Goal: Find specific page/section: Find specific page/section

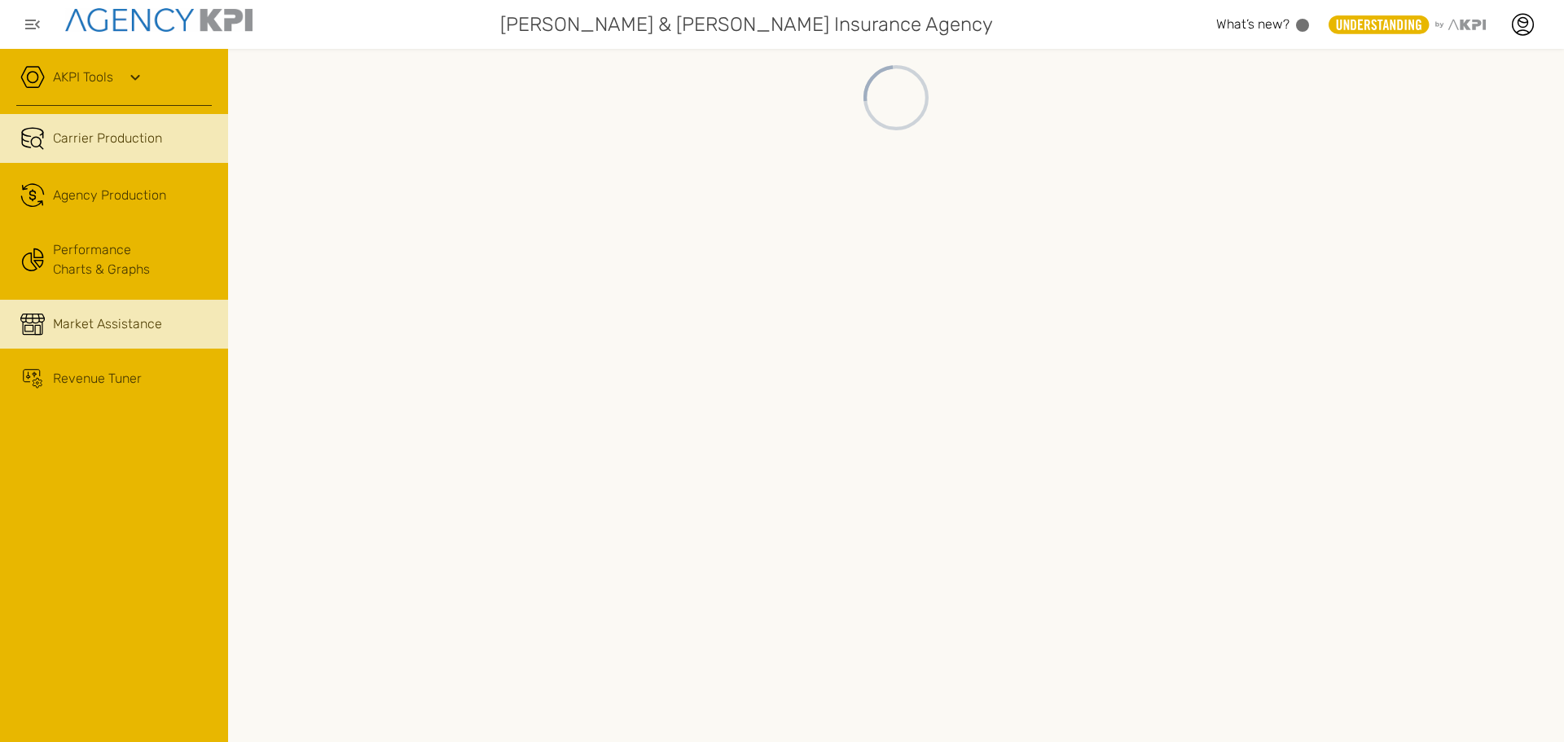
click at [109, 329] on span "Market Assistance" at bounding box center [107, 325] width 109 height 20
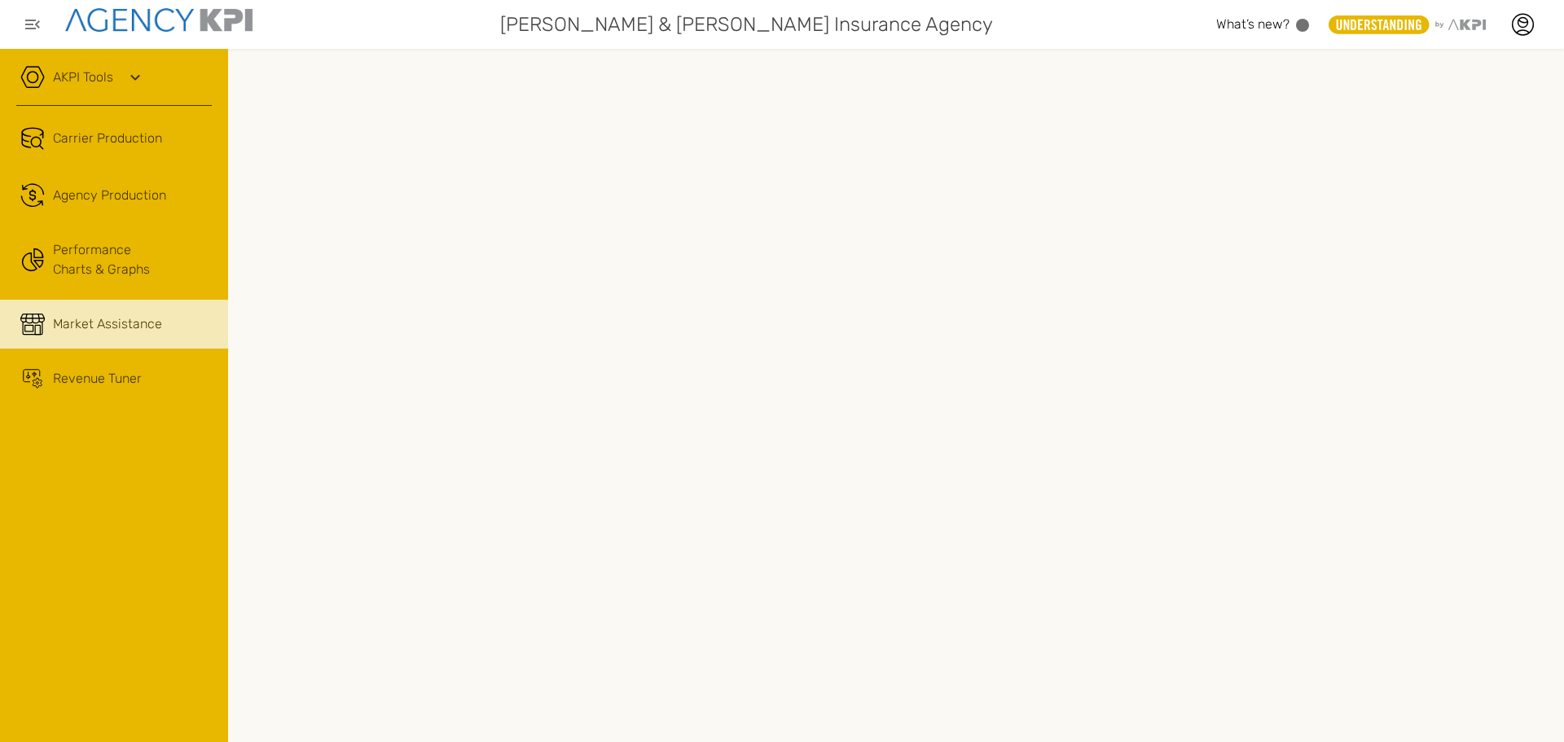
click at [148, 328] on span "Market Assistance" at bounding box center [107, 325] width 109 height 20
